Goal: Contribute content

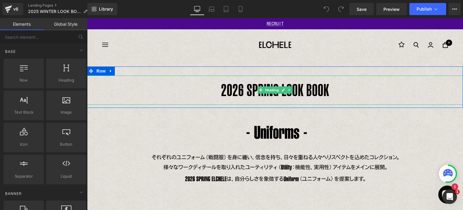
click at [230, 89] on h1 "2026 SPRING LOOK BOOK" at bounding box center [275, 89] width 376 height 29
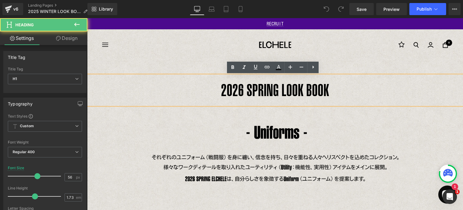
click at [239, 88] on h1 "2026 SPRING LOOK BOOK" at bounding box center [275, 89] width 376 height 29
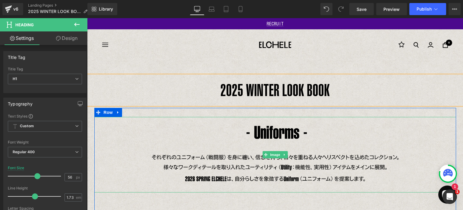
click at [304, 152] on img at bounding box center [275, 154] width 253 height 75
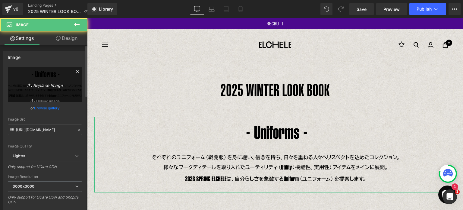
click at [52, 88] on icon "Replace Image" at bounding box center [45, 85] width 48 height 8
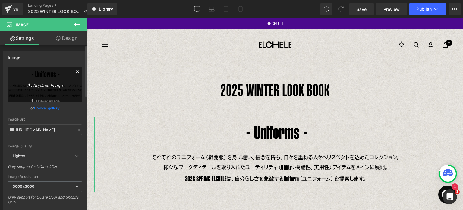
type input "C:\fakepath\25 WINTER CONCEPT.png"
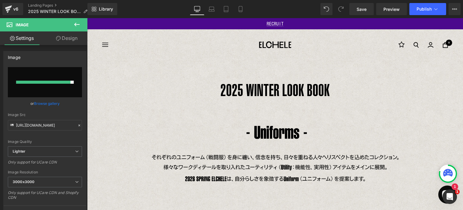
type input "https://ucarecdn.com/c88feb49-f6ac-44f0-9056-5375ad0bf5b2/-/format/auto/-/previ…"
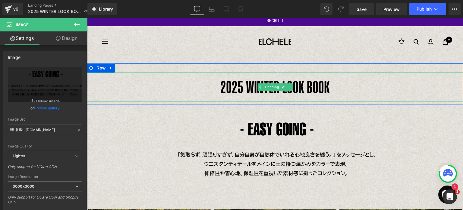
scroll to position [25, 0]
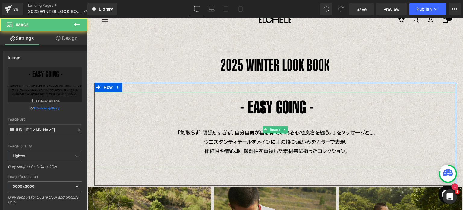
click at [284, 110] on img at bounding box center [275, 129] width 253 height 75
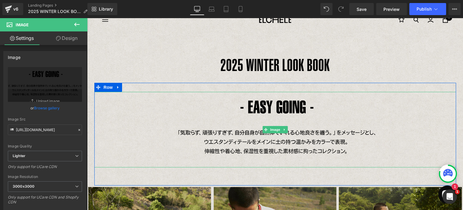
click at [253, 117] on img at bounding box center [275, 129] width 253 height 75
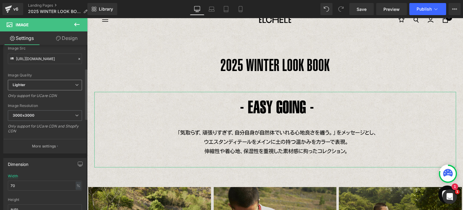
scroll to position [75, 0]
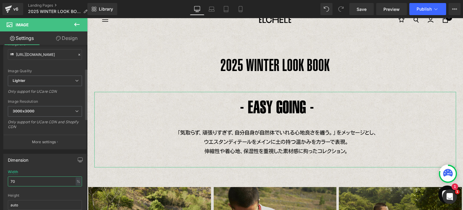
click at [19, 179] on input "70" at bounding box center [45, 181] width 74 height 10
type input "7"
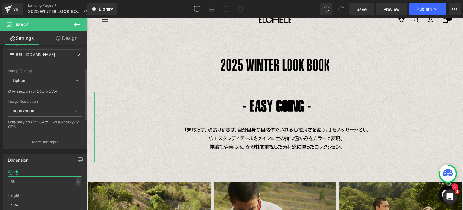
type input "65"
drag, startPoint x: 37, startPoint y: 171, endPoint x: 47, endPoint y: 172, distance: 9.4
click at [37, 171] on div "Width 65 % % px" at bounding box center [45, 182] width 74 height 24
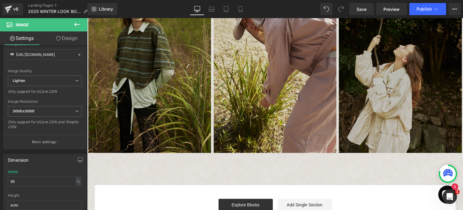
scroll to position [1675, 0]
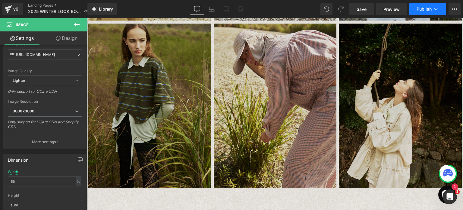
click at [429, 9] on span "Publish" at bounding box center [424, 9] width 15 height 5
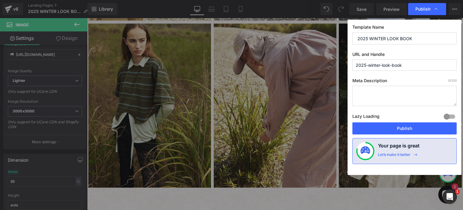
click at [383, 66] on input "2025-winter-look-book" at bounding box center [405, 64] width 104 height 11
drag, startPoint x: 410, startPoint y: 66, endPoint x: 255, endPoint y: 61, distance: 155.2
click at [253, 60] on div "Publish Template Name 2025 WINTER LOOK BOOK URL and Handle 2025-winter-look-boo…" at bounding box center [231, 105] width 463 height 210
paste input "lookbook-2026spring"
drag, startPoint x: 384, startPoint y: 66, endPoint x: 398, endPoint y: 67, distance: 14.5
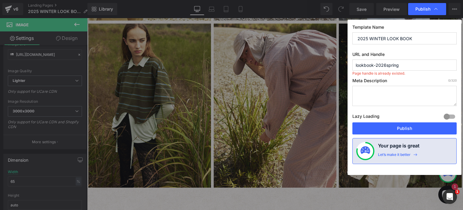
click at [398, 67] on input "lookbook-2026spring" at bounding box center [405, 64] width 104 height 11
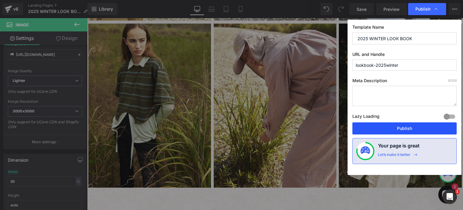
type input "lookbook-2025winter"
click at [408, 126] on button "Publish" at bounding box center [405, 128] width 104 height 12
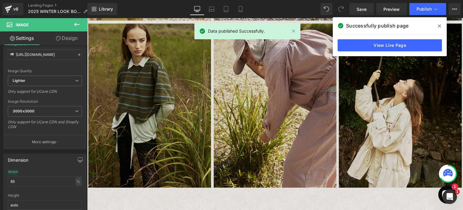
drag, startPoint x: 347, startPoint y: 9, endPoint x: 440, endPoint y: 26, distance: 94.1
click at [440, 26] on icon at bounding box center [439, 26] width 3 height 5
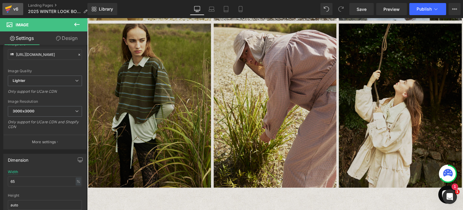
click at [12, 10] on div "v6" at bounding box center [16, 9] width 8 height 8
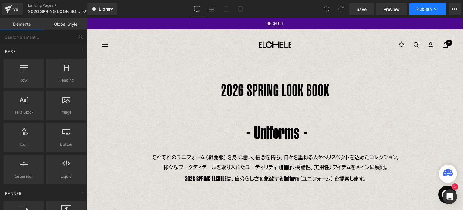
click at [428, 11] on span "Publish" at bounding box center [424, 9] width 15 height 5
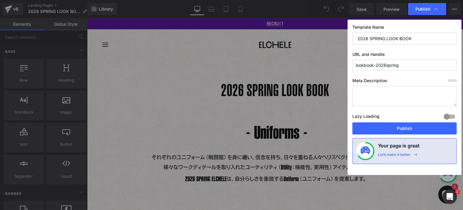
drag, startPoint x: 401, startPoint y: 66, endPoint x: 314, endPoint y: 58, distance: 87.9
click at [314, 58] on div "Publish Template Name 2026 SPRING LOOK BOOK URL and Handle lookbook-2026spring …" at bounding box center [231, 105] width 463 height 210
